Goal: Navigation & Orientation: Find specific page/section

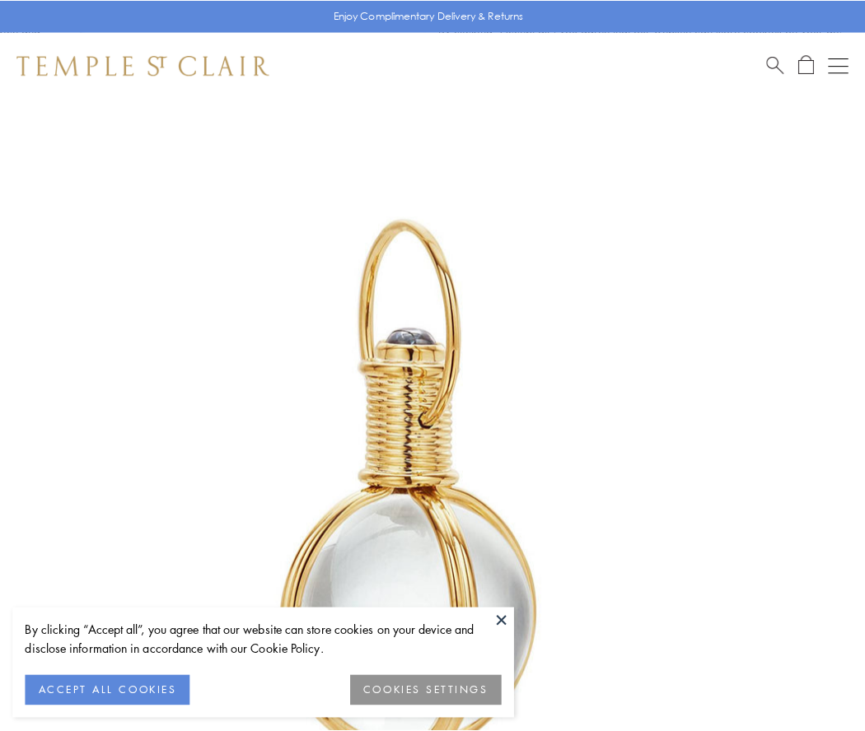
scroll to position [430, 0]
